Goal: Transaction & Acquisition: Purchase product/service

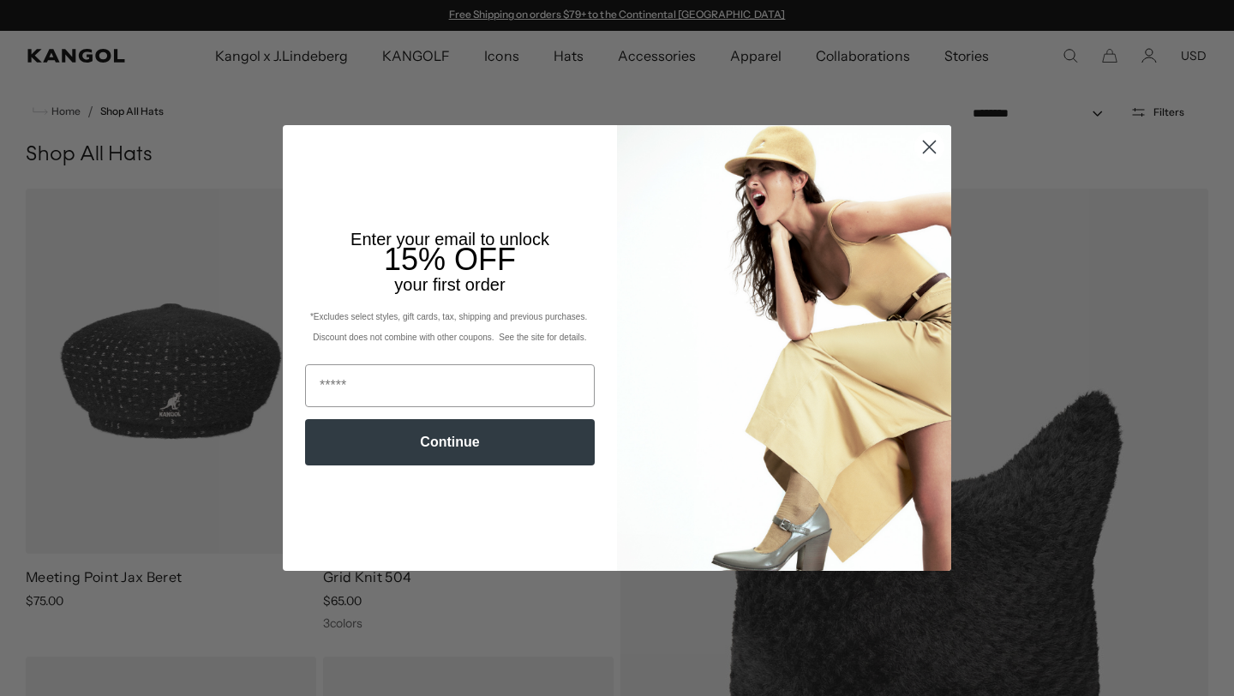
click at [929, 224] on img "POPUP Form" at bounding box center [784, 347] width 334 height 445
click at [930, 149] on circle "Close dialog" at bounding box center [929, 147] width 28 height 28
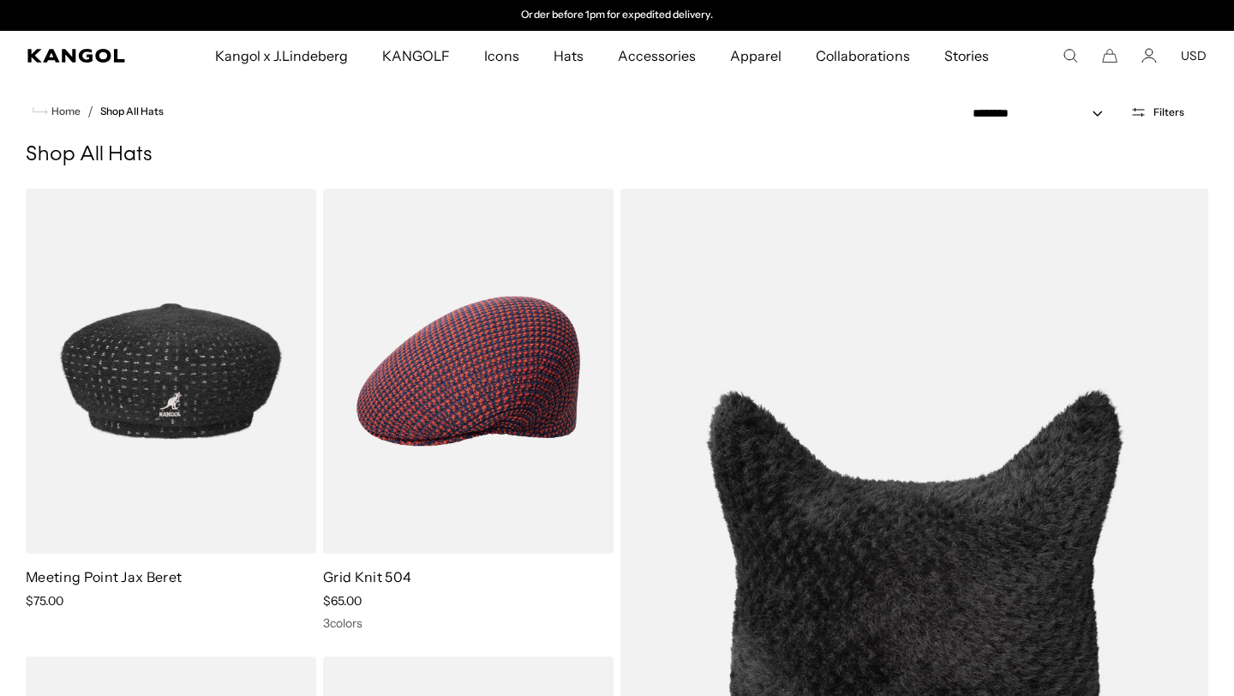
click at [1066, 57] on icon "Search here" at bounding box center [1069, 55] width 15 height 15
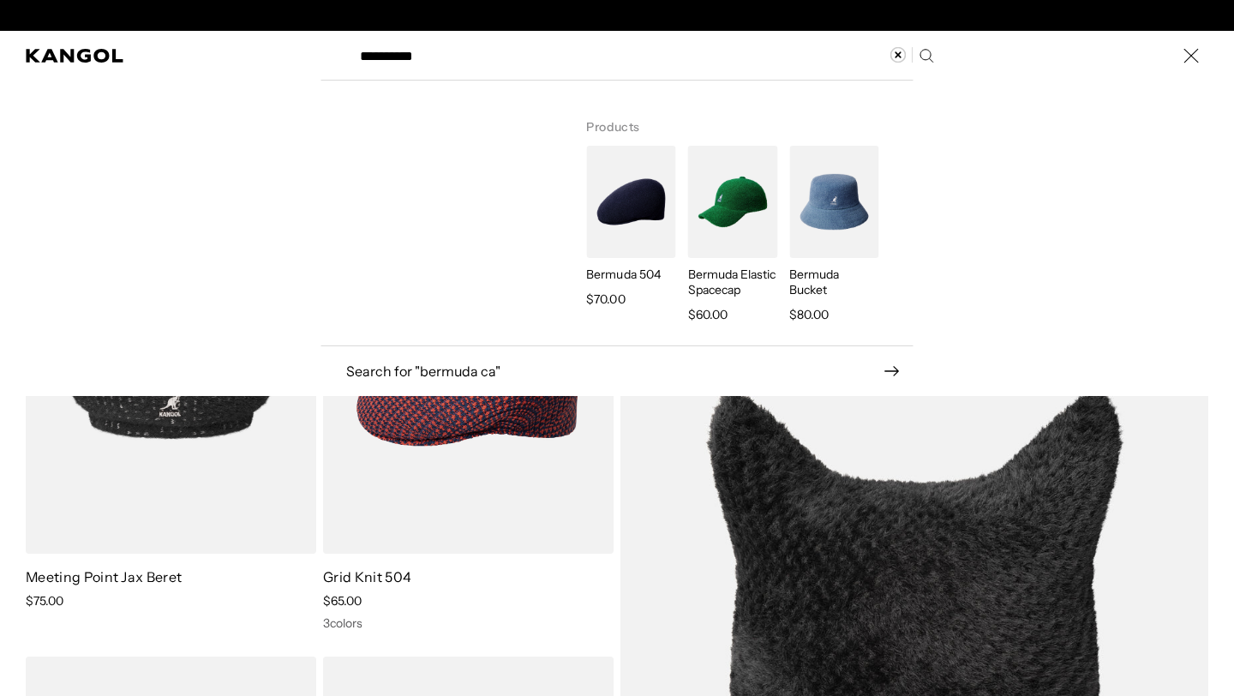
scroll to position [0, 0]
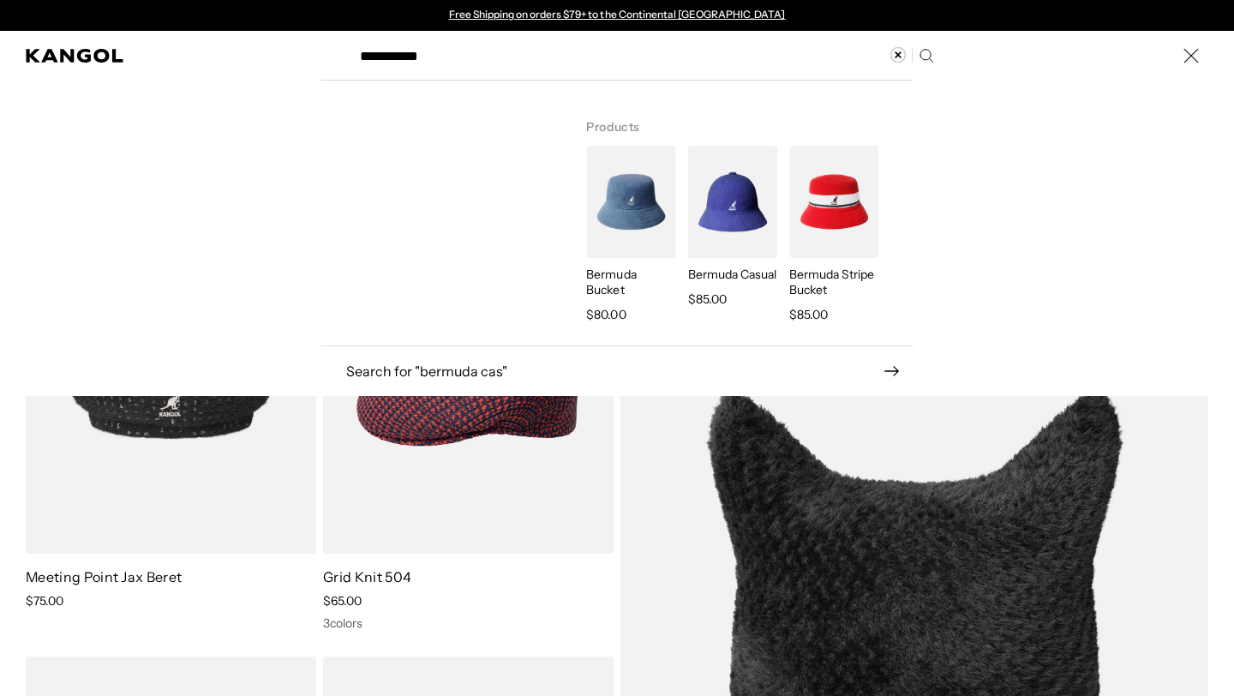
type input "**********"
click at [729, 224] on img "Search here" at bounding box center [732, 202] width 89 height 112
